Goal: Check status: Check status

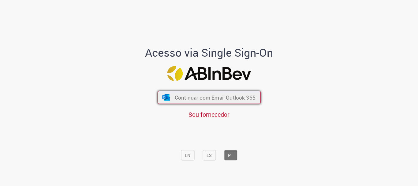
click at [216, 96] on span "Continuar com Email Outlook 365" at bounding box center [215, 97] width 81 height 7
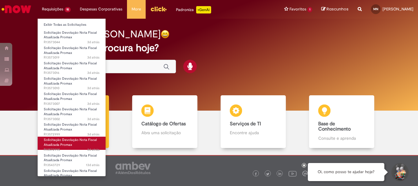
click at [81, 143] on link "Solicitação Devolução Nota Fiscal Atualizada Promax 3d atrás 3 dias atrás R1357…" at bounding box center [72, 143] width 68 height 13
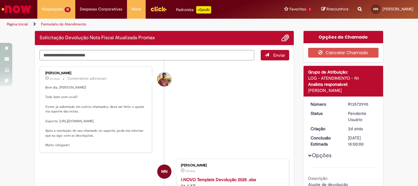
click at [197, 120] on li "[PERSON_NAME] 2h atrás 2 horas atrás Comentários adicionais Bom dia, [PERSON_NA…" at bounding box center [165, 109] width 250 height 86
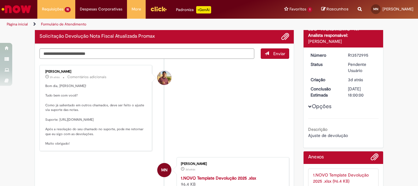
scroll to position [61, 0]
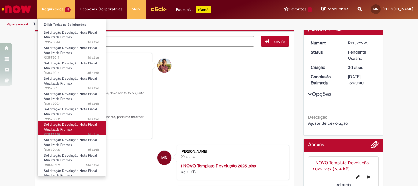
click at [69, 129] on span "Solicitação Devolução Nota Fiscal Atualizada Promax" at bounding box center [70, 126] width 53 height 9
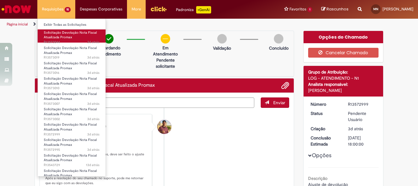
click at [68, 37] on span "Solicitação Devolução Nota Fiscal Atualizada Promax" at bounding box center [70, 34] width 53 height 9
